Goal: Task Accomplishment & Management: Manage account settings

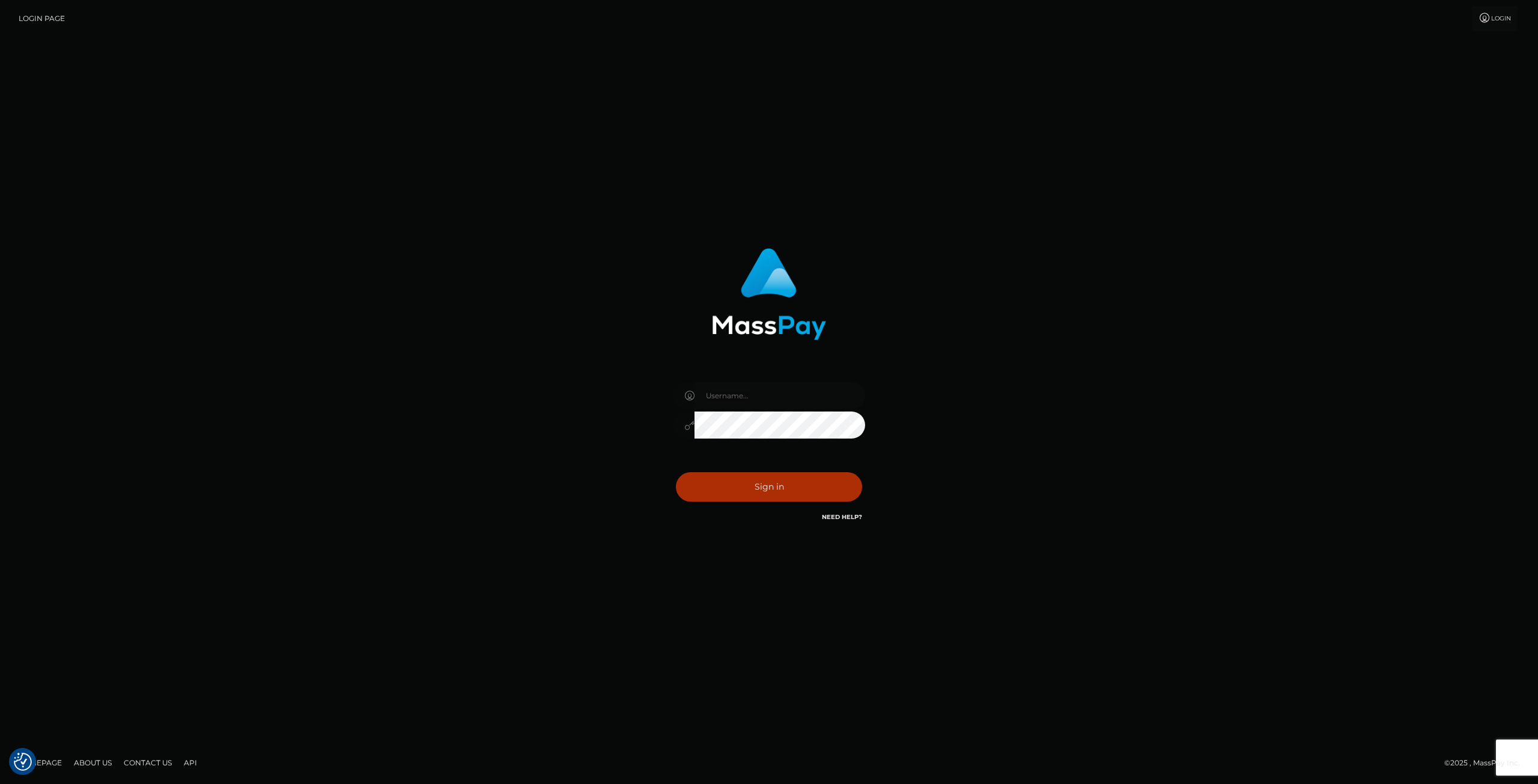
click at [794, 400] on input "text" at bounding box center [779, 395] width 170 height 27
type input "SupportCases"
click at [745, 487] on button "Sign in" at bounding box center [769, 487] width 186 height 30
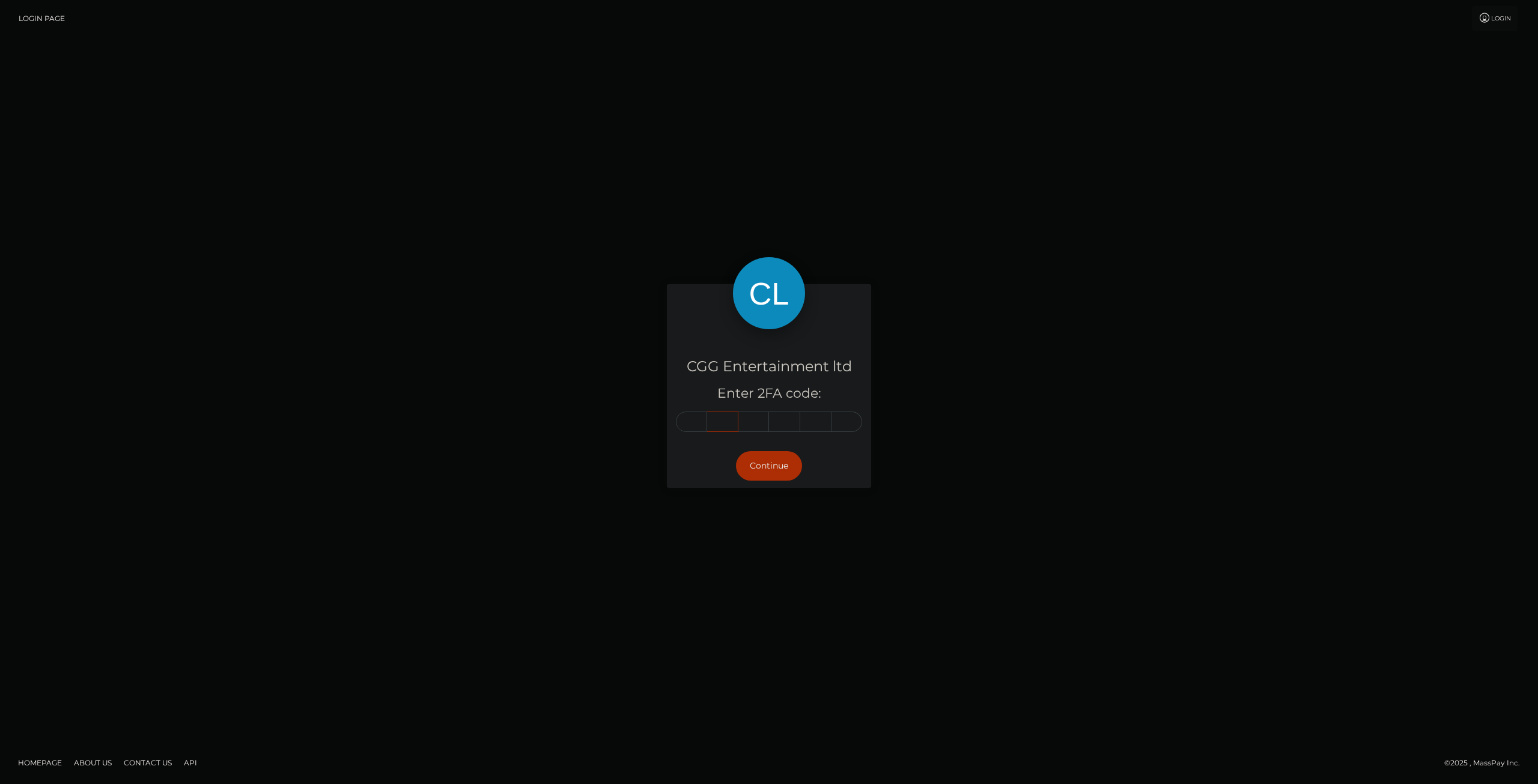
click at [712, 425] on input "text" at bounding box center [723, 422] width 32 height 21
click at [705, 424] on input "text" at bounding box center [691, 422] width 32 height 21
type input "0"
type input "6"
type input "1"
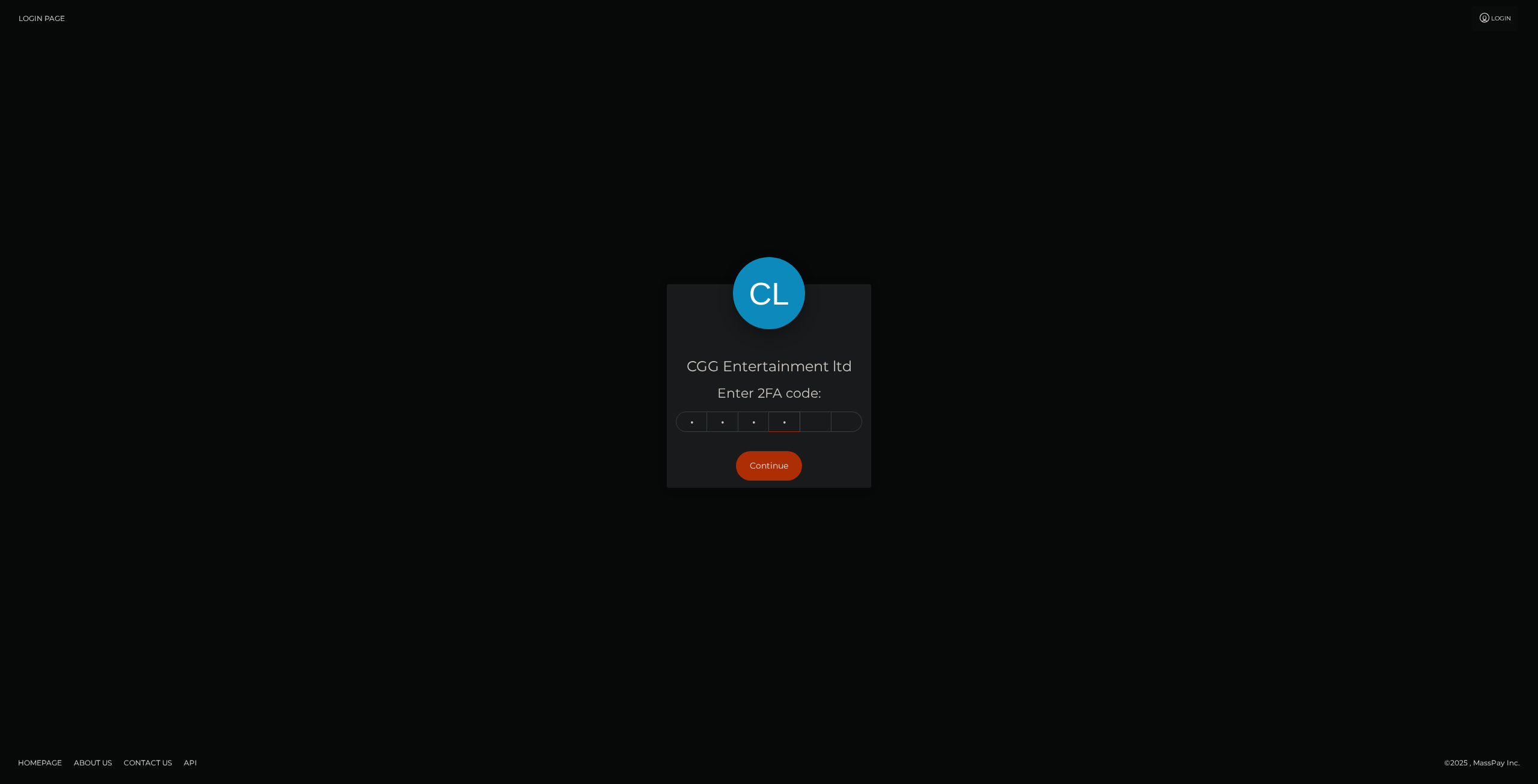
type input "6"
type input "5"
type input "7"
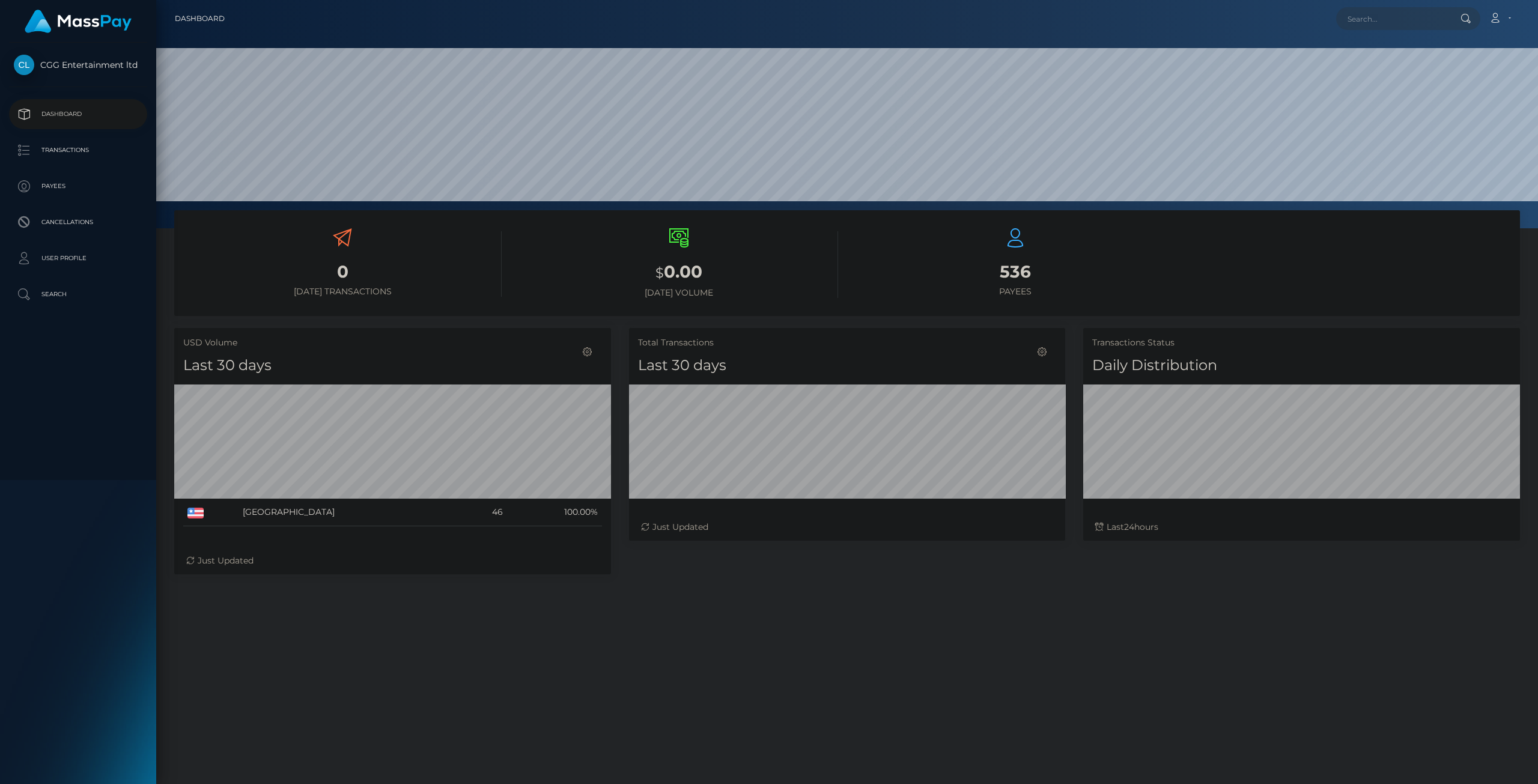
scroll to position [213, 436]
